Goal: Task Accomplishment & Management: Complete application form

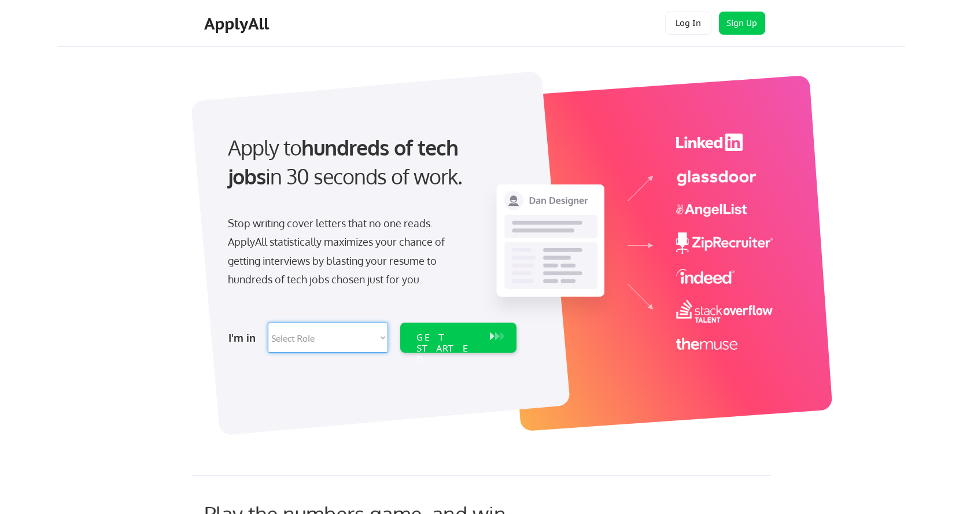
click at [361, 338] on select "Select Role Software Engineering Product Management Customer Success Sales UI/U…" at bounding box center [328, 338] width 120 height 30
select select ""marketing___comms""
click at [268, 323] on select "Select Role Software Engineering Product Management Customer Success Sales UI/U…" at bounding box center [328, 338] width 120 height 30
select select ""marketing___comms""
click at [450, 342] on div "GET STARTED" at bounding box center [447, 349] width 62 height 34
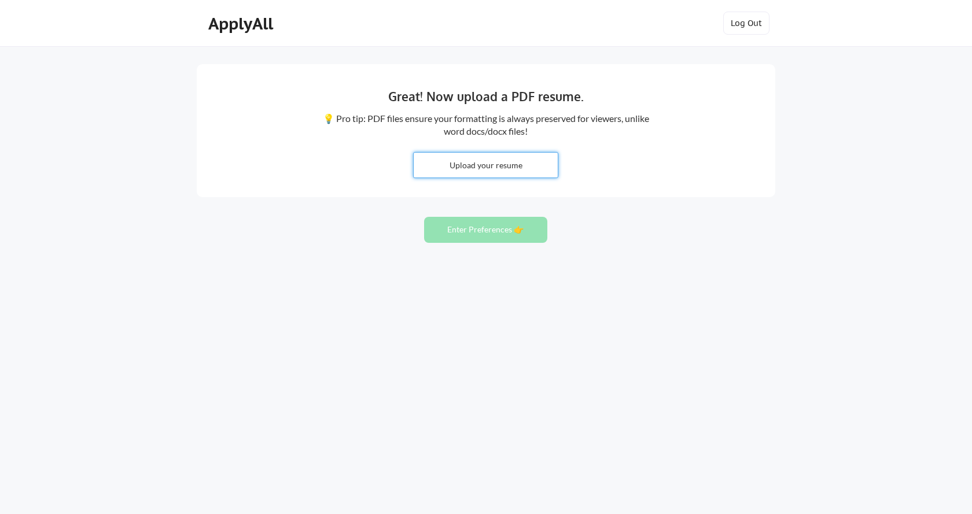
click at [487, 171] on input "file" at bounding box center [485, 165] width 144 height 25
type input "C:\fakepath\Resume-Tanweer-Ahmed.pdf"
click at [484, 231] on button "Enter Preferences 👉" at bounding box center [485, 230] width 123 height 26
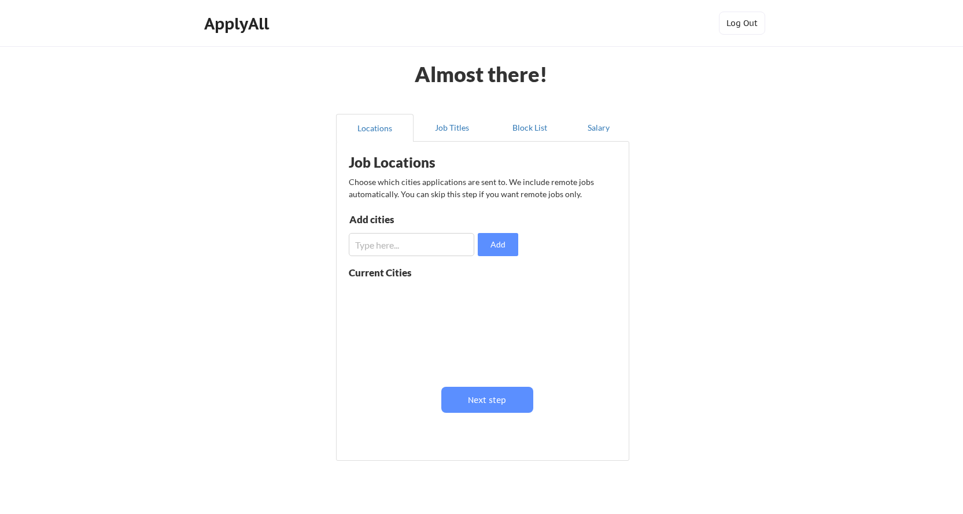
click at [444, 252] on input "input" at bounding box center [411, 244] width 125 height 23
type input "Sukkur"
click at [497, 241] on button "Add" at bounding box center [498, 244] width 40 height 23
click at [399, 248] on input "input" at bounding box center [411, 244] width 125 height 23
type input "k"
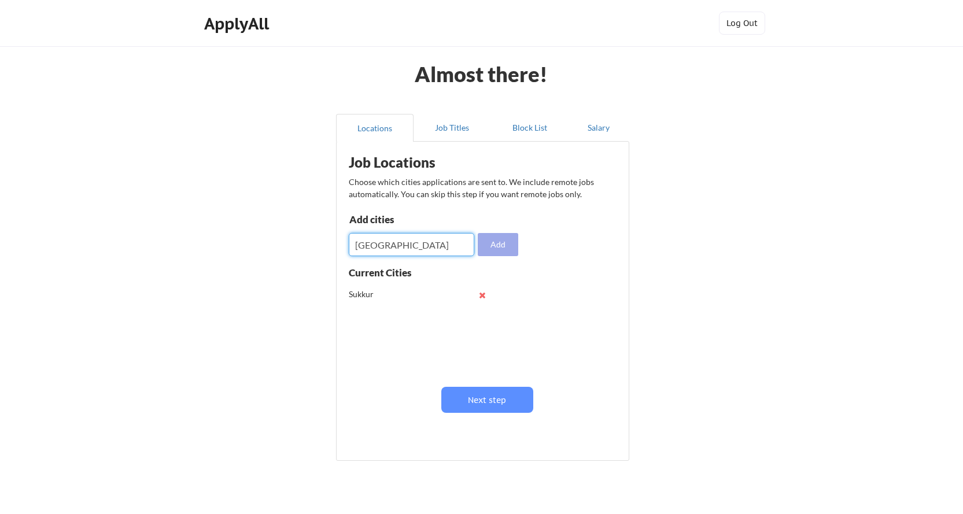
type input "Karachi"
click at [491, 250] on button "Add" at bounding box center [498, 244] width 40 height 23
click at [402, 250] on input "input" at bounding box center [411, 244] width 125 height 23
type input "Hyderabad"
click at [511, 245] on button "Add" at bounding box center [498, 244] width 40 height 23
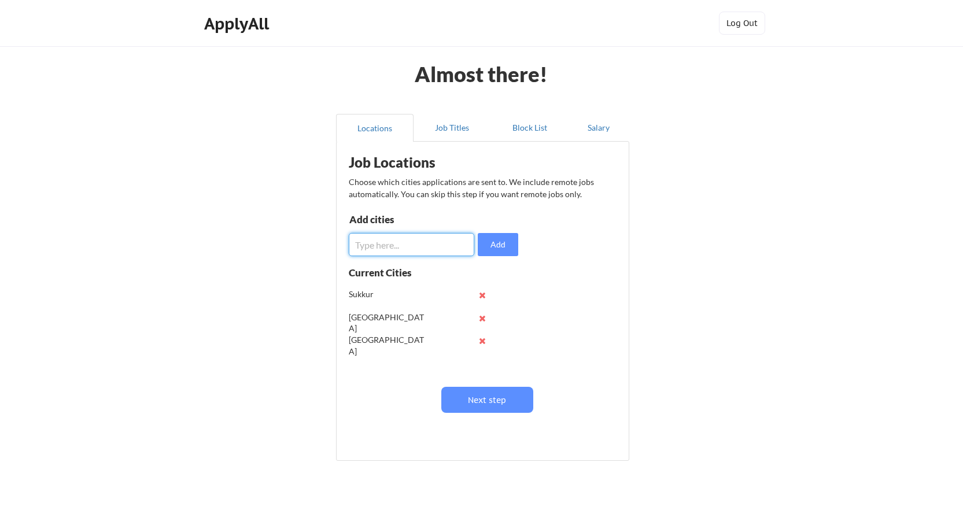
click at [413, 249] on input "input" at bounding box center [411, 244] width 125 height 23
click at [375, 243] on input "input" at bounding box center [411, 244] width 125 height 23
type input "Islamabad"
click at [510, 243] on button "Add" at bounding box center [498, 244] width 40 height 23
click at [424, 245] on input "input" at bounding box center [411, 244] width 125 height 23
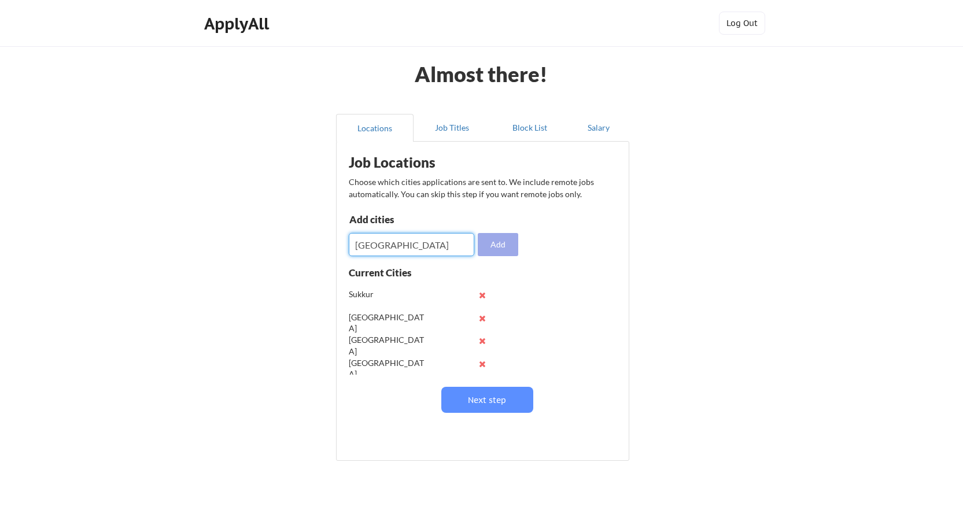
type input "Lahore"
click at [496, 242] on button "Add" at bounding box center [498, 244] width 40 height 23
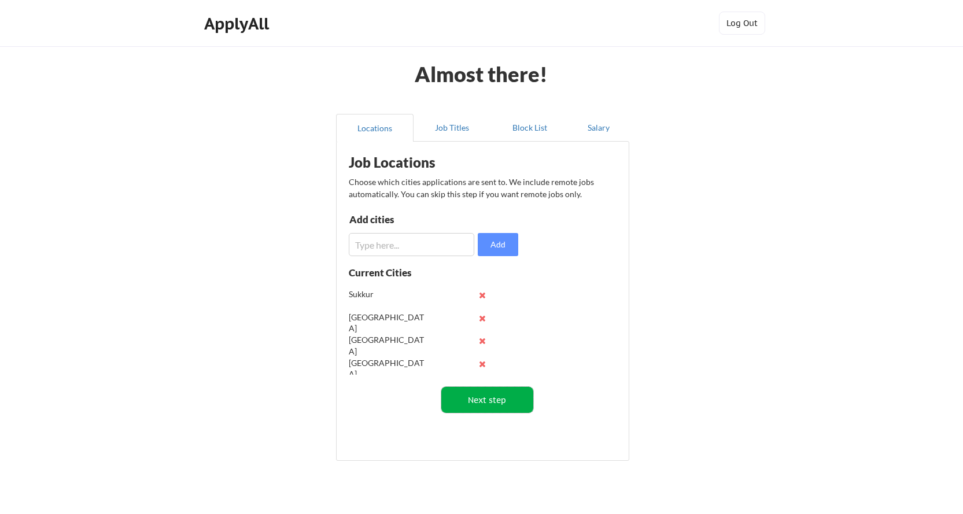
click at [493, 404] on button "Next step" at bounding box center [487, 400] width 92 height 26
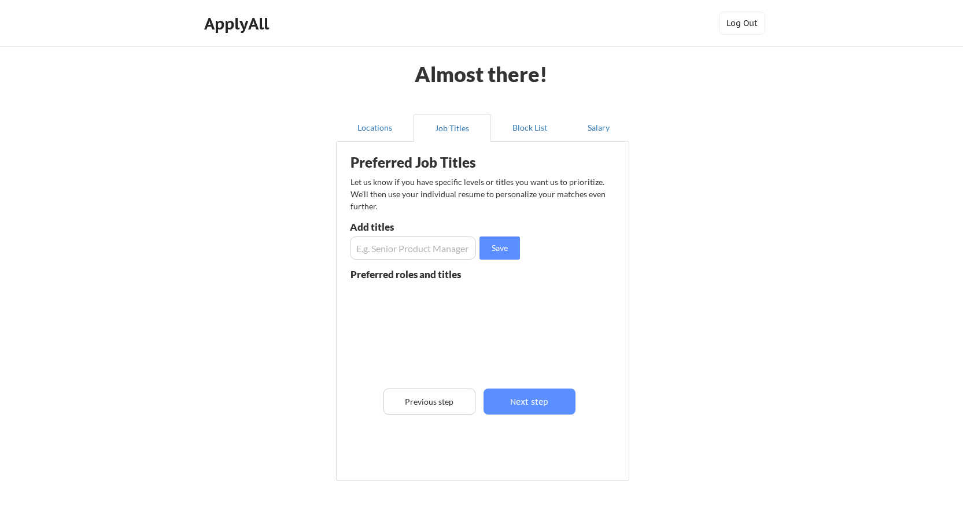
click at [441, 254] on input "input" at bounding box center [413, 248] width 126 height 23
paste input "Digital Marketing Executive"
type input "Digital Marketing Executive"
click at [512, 254] on button "Save" at bounding box center [499, 248] width 40 height 23
click at [407, 249] on input "input" at bounding box center [413, 248] width 126 height 23
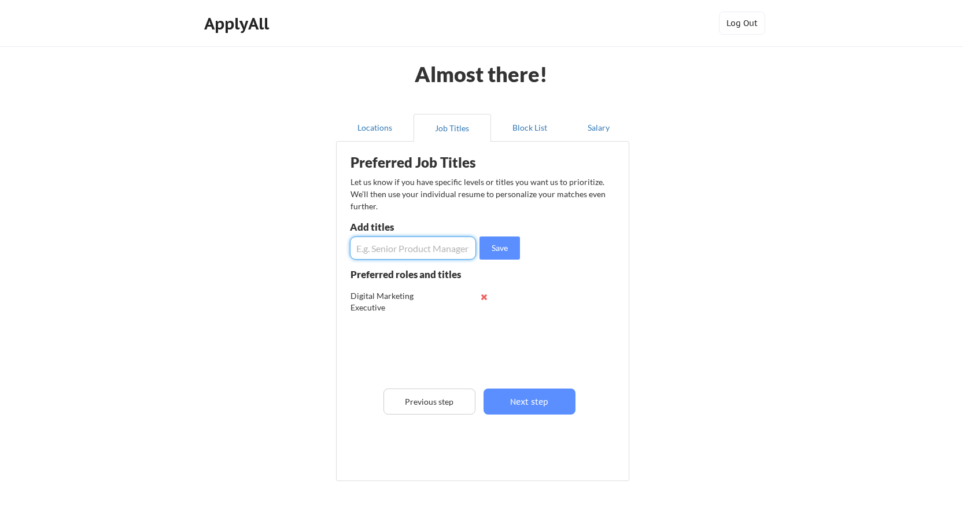
paste input "Market Research Analyst"
type input "Market Research Analyst"
click at [503, 243] on button "Save" at bounding box center [499, 248] width 40 height 23
click at [413, 245] on input "input" at bounding box center [413, 248] width 126 height 23
paste input "Sales & Marketing Coordinator"
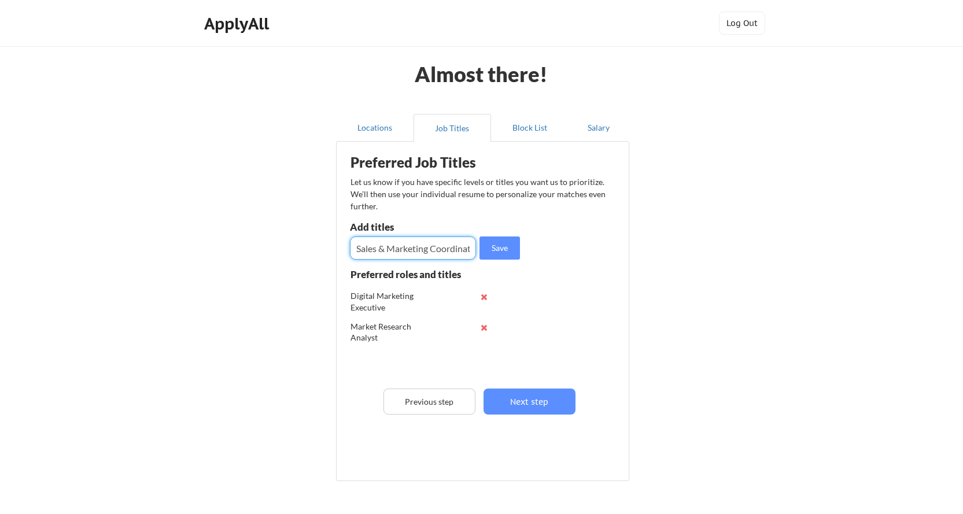
scroll to position [0, 12]
type input "Sales & Marketing Coordinator"
click at [501, 253] on button "Save" at bounding box center [499, 248] width 40 height 23
click at [445, 252] on input "input" at bounding box center [413, 248] width 126 height 23
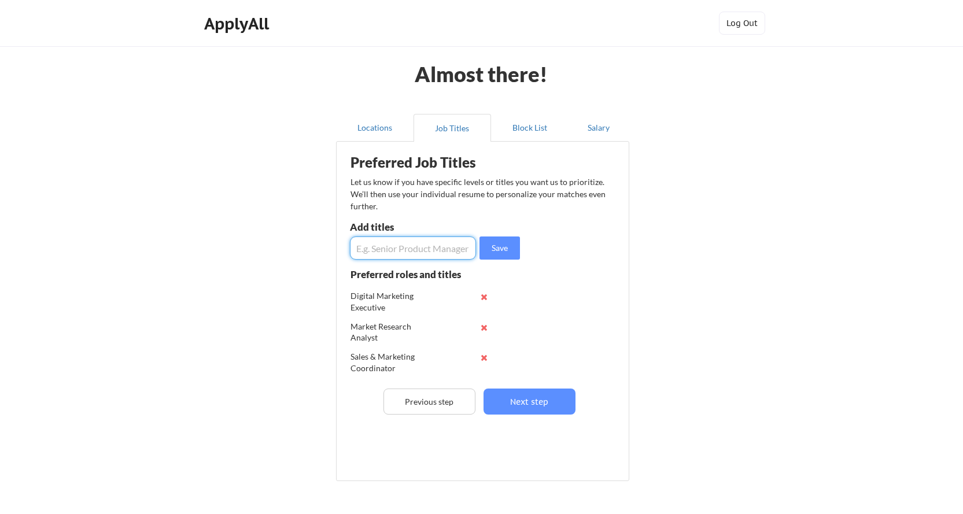
paste input "Brand Assistant"
type input "Brand Assistant"
click at [494, 254] on button "Save" at bounding box center [499, 248] width 40 height 23
click at [397, 243] on input "input" at bounding box center [413, 248] width 126 height 23
paste input "Brand Assistant"
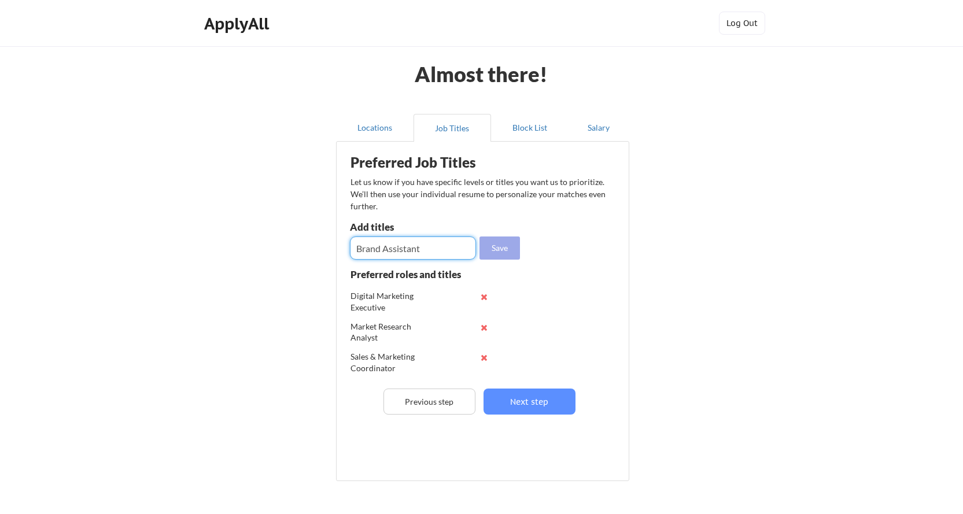
type input "Brand Assistant"
click at [512, 254] on button "Save" at bounding box center [499, 248] width 40 height 23
click at [420, 253] on input "input" at bounding box center [413, 248] width 126 height 23
paste input "Brand Assistant"
type input "Brand Assistant"
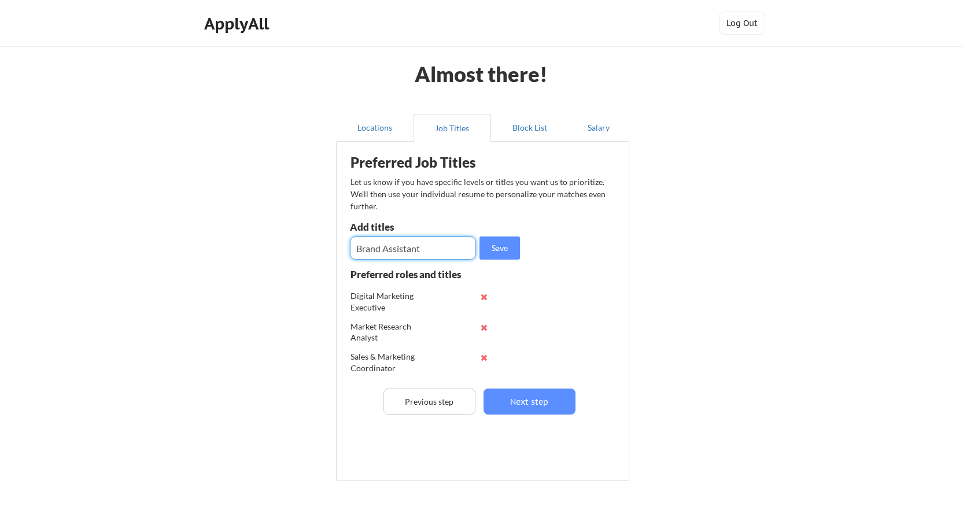
click at [446, 255] on input "input" at bounding box center [413, 248] width 126 height 23
click at [422, 243] on input "input" at bounding box center [413, 248] width 126 height 23
paste input "Marketing Intern / Trainee"
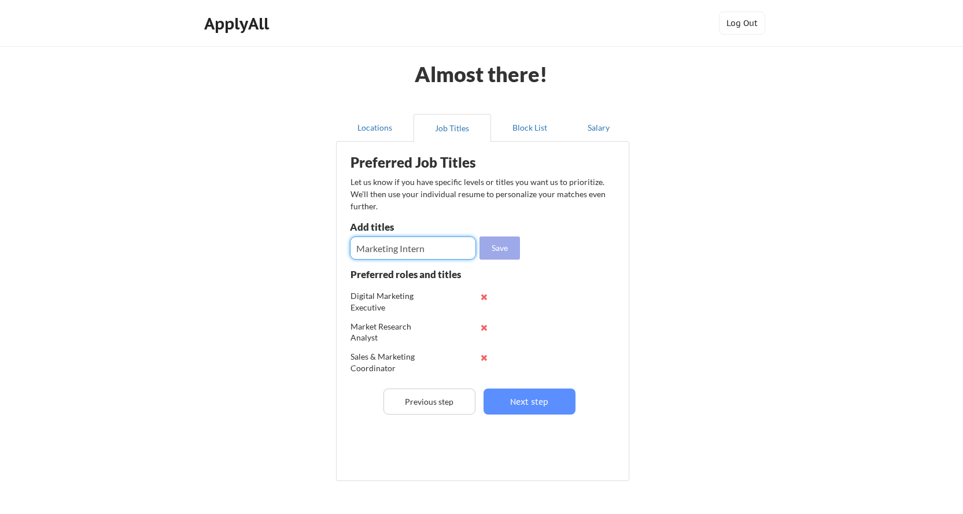
type input "Marketing Intern"
click at [497, 251] on button "Save" at bounding box center [499, 248] width 40 height 23
click at [407, 247] on input "input" at bounding box center [413, 248] width 126 height 23
paste input "Marketing Intern / Trainee"
click at [430, 253] on input "input" at bounding box center [413, 248] width 126 height 23
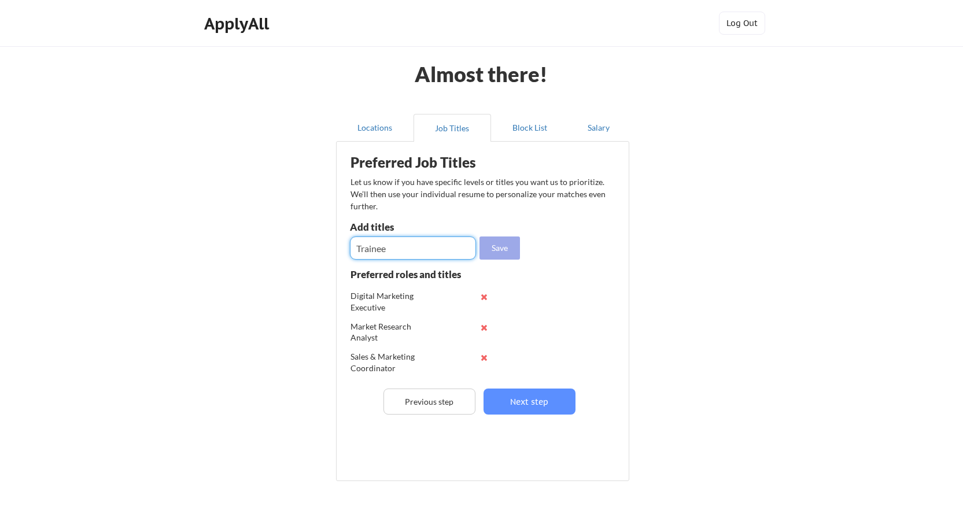
type input "Trainee"
click at [508, 249] on button "Save" at bounding box center [499, 248] width 40 height 23
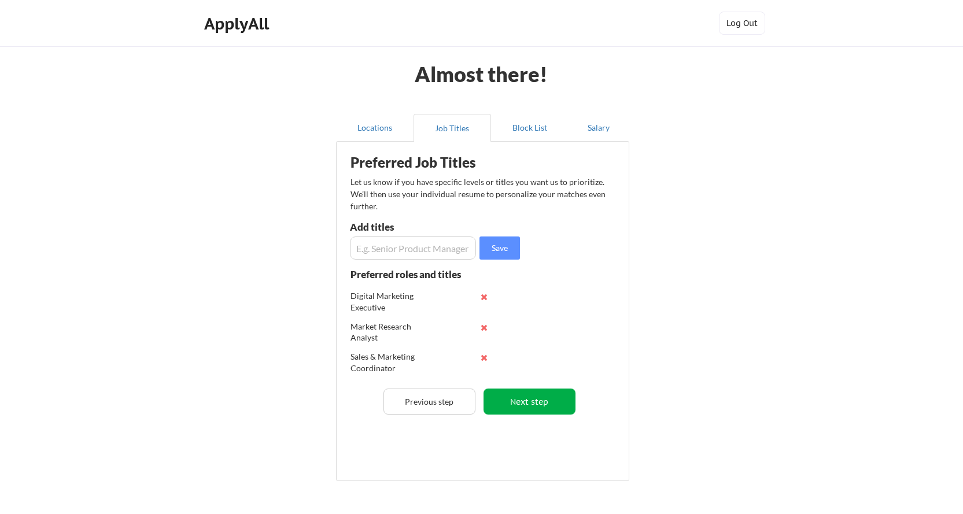
click at [530, 408] on button "Next step" at bounding box center [529, 402] width 92 height 26
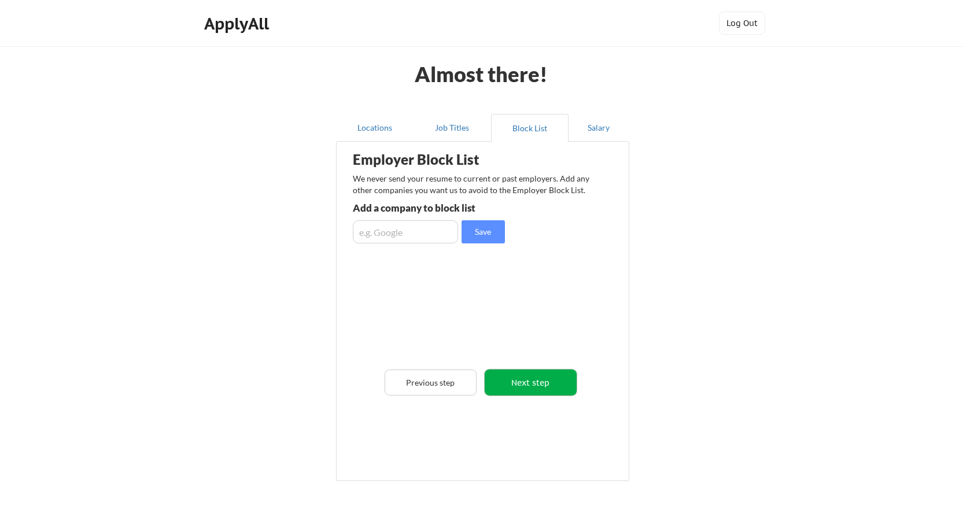
click at [540, 377] on button "Next step" at bounding box center [531, 383] width 92 height 26
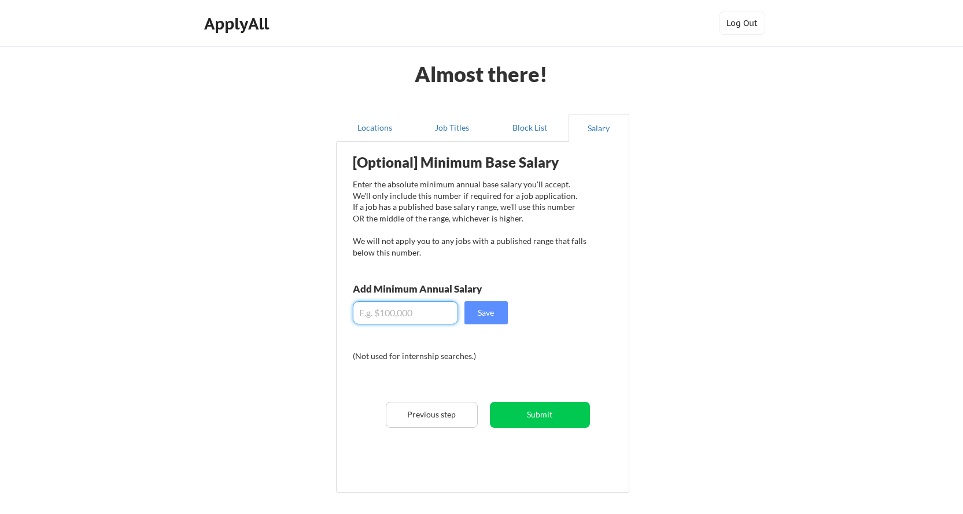
click at [430, 308] on input "input" at bounding box center [405, 312] width 105 height 23
click at [441, 312] on input "input" at bounding box center [405, 312] width 105 height 23
type input "$6,000"
click at [486, 316] on button "Save" at bounding box center [485, 312] width 43 height 23
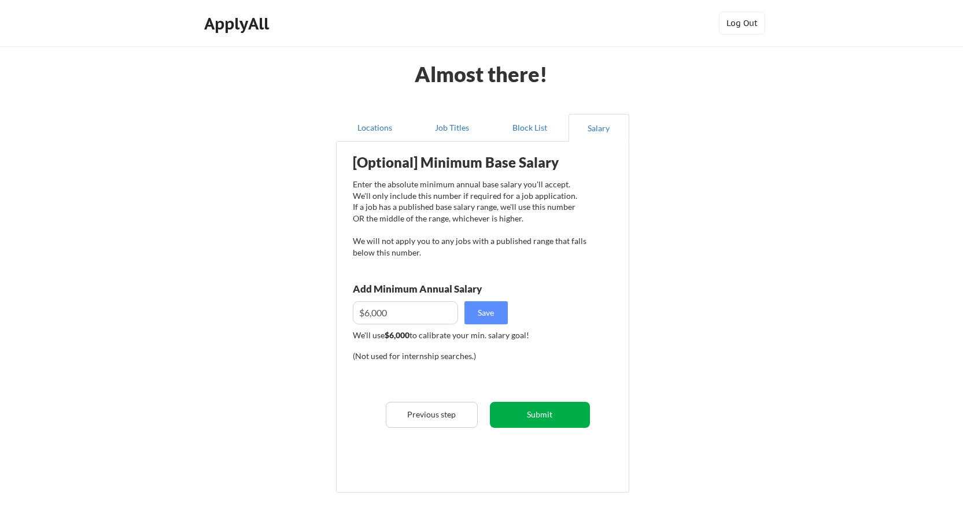
click at [552, 415] on button "Submit" at bounding box center [540, 415] width 100 height 26
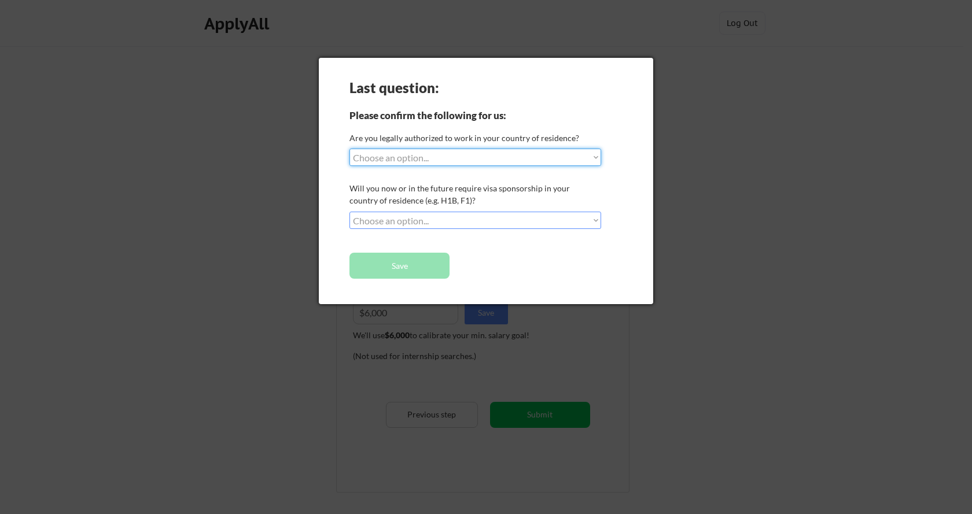
click at [513, 161] on select "Choose an option... Yes, I am a US Citizen Yes, I am a Canadian Citizen Yes, I …" at bounding box center [475, 157] width 252 height 17
select select ""yes__i_am_here_on_a_visa__h1b__opt__etc__""
click at [349, 149] on select "Choose an option... Yes, I am a US Citizen Yes, I am a Canadian Citizen Yes, I …" at bounding box center [475, 157] width 252 height 17
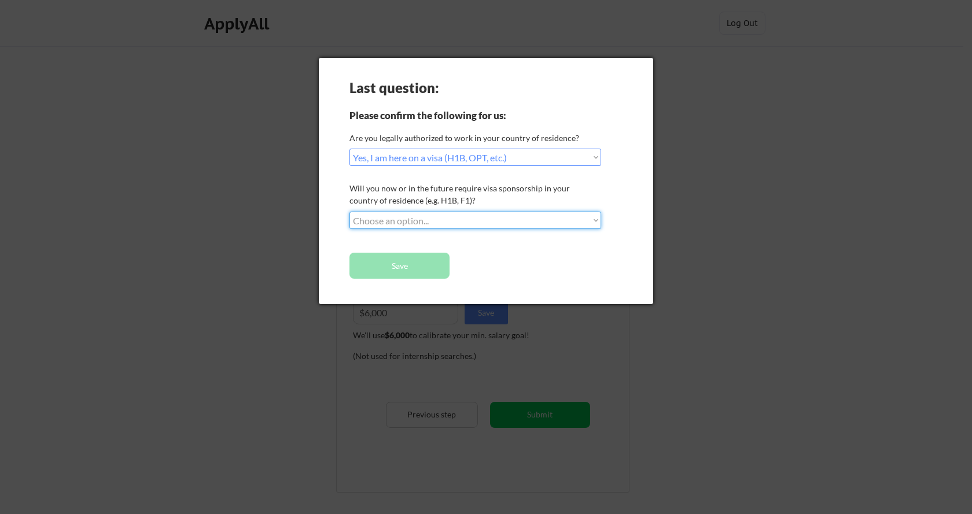
click at [507, 213] on select "Choose an option... No, I will not need sponsorship Yes, I will need sponsorship" at bounding box center [475, 220] width 252 height 17
select select ""yes__i_will_need_sponsorship""
click at [349, 212] on select "Choose an option... No, I will not need sponsorship Yes, I will need sponsorship" at bounding box center [475, 220] width 252 height 17
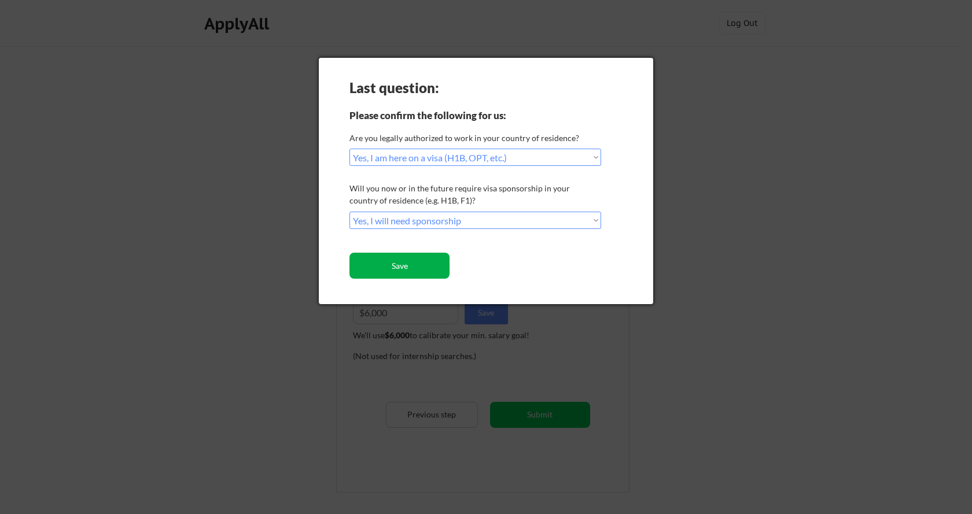
click at [396, 265] on button "Save" at bounding box center [399, 266] width 100 height 26
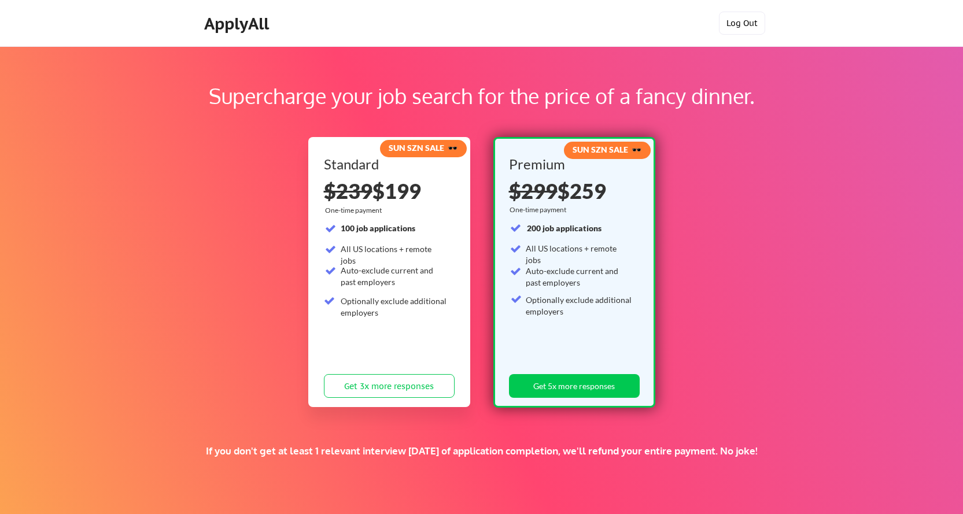
click at [744, 17] on button "Log Out" at bounding box center [742, 23] width 46 height 23
